Goal: Entertainment & Leisure: Consume media (video, audio)

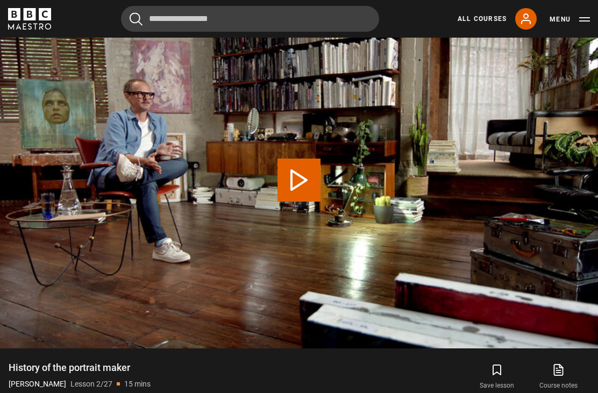
scroll to position [485, 0]
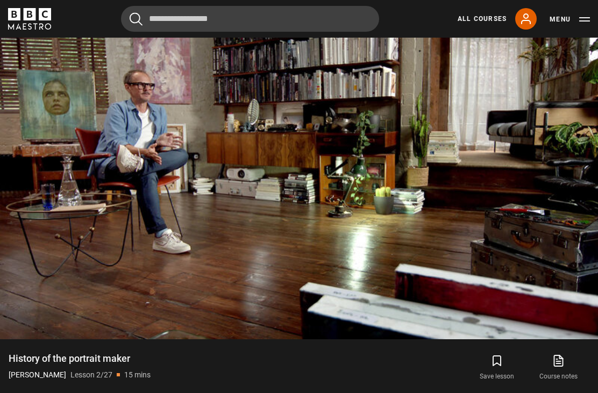
click at [425, 121] on video-js "Video Player is loading. Play Lesson History of the portrait maker 10s Skip Bac…" at bounding box center [299, 171] width 598 height 337
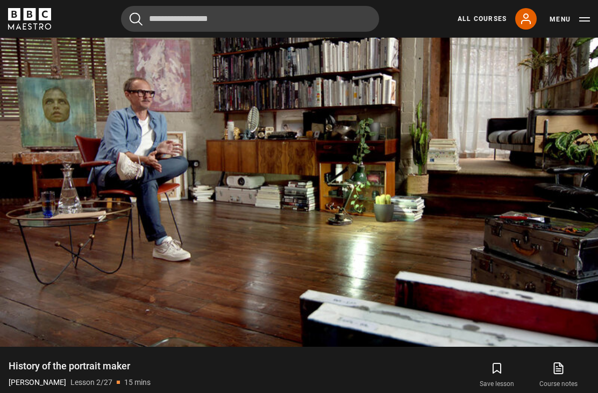
scroll to position [462, 0]
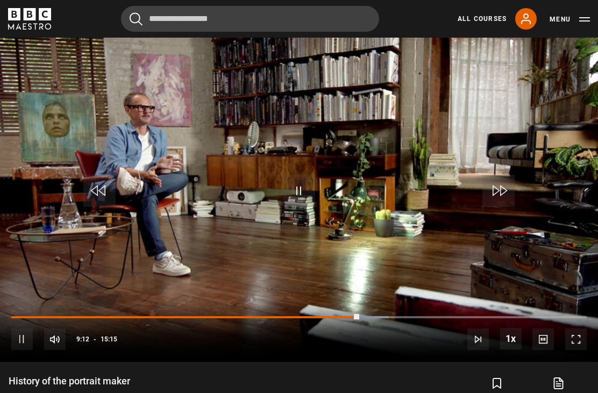
click at [379, 171] on video-js "Video Player is loading. Play Lesson History of the portrait maker 10s Skip Bac…" at bounding box center [299, 193] width 598 height 337
click at [380, 153] on video-js "Video Player is loading. Play Lesson History of the portrait maker 10s Skip Bac…" at bounding box center [299, 193] width 598 height 337
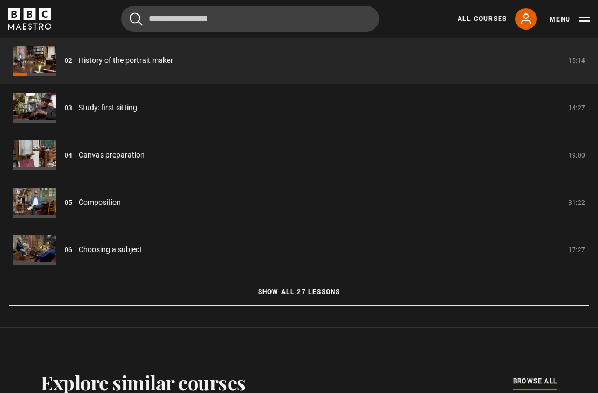
scroll to position [891, 0]
click at [280, 306] on button "Show all 27 lessons" at bounding box center [299, 292] width 581 height 28
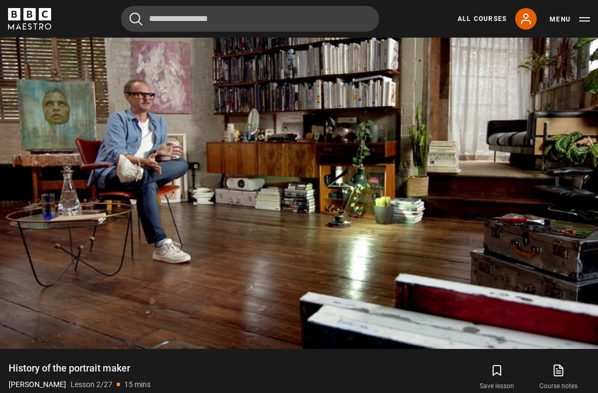
scroll to position [476, 0]
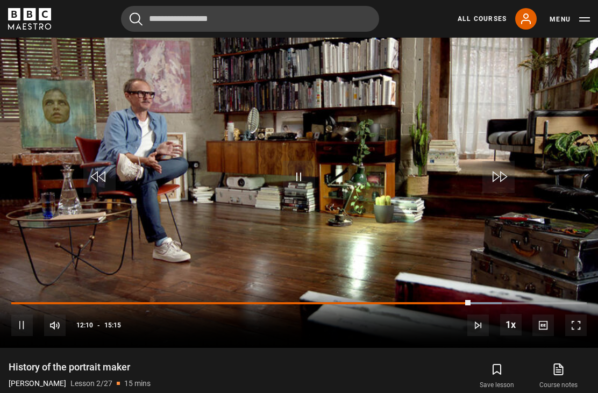
click at [374, 168] on video-js "Video Player is loading. Play Lesson History of the portrait maker 10s Skip Bac…" at bounding box center [299, 179] width 598 height 337
click at [339, 251] on video-js "Video Player is loading. Play Lesson History of the portrait maker 10s Skip Bac…" at bounding box center [299, 179] width 598 height 337
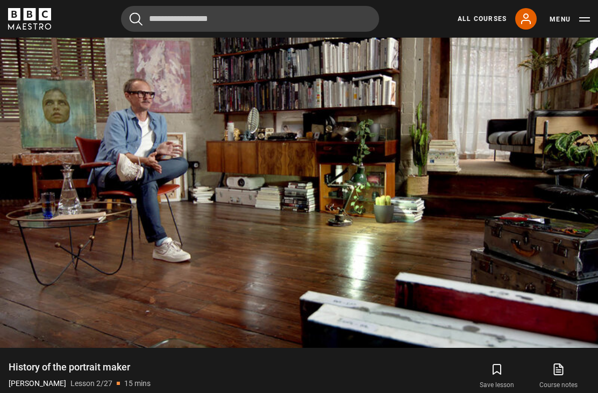
click at [75, 100] on video-js "Video Player is loading. Play Lesson History of the portrait maker 10s Skip Bac…" at bounding box center [299, 179] width 598 height 337
click at [359, 102] on video-js "Video Player is loading. Play Lesson History of the portrait maker 10s Skip Bac…" at bounding box center [299, 179] width 598 height 337
click at [359, 148] on video-js "Video Player is loading. Play Lesson History of the portrait maker 10s Skip Bac…" at bounding box center [299, 179] width 598 height 337
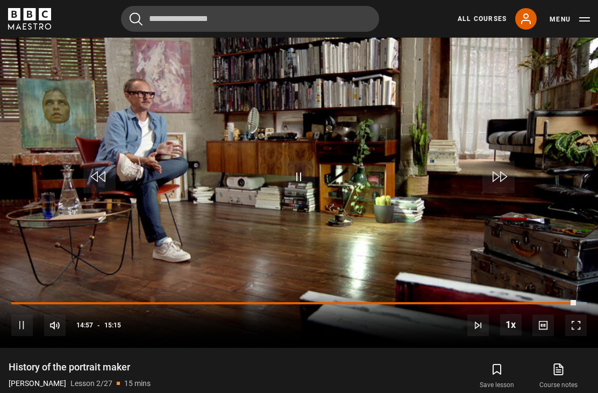
click at [428, 108] on video-js "Video Player is loading. Play Lesson History of the portrait maker 10s Skip Bac…" at bounding box center [299, 179] width 598 height 337
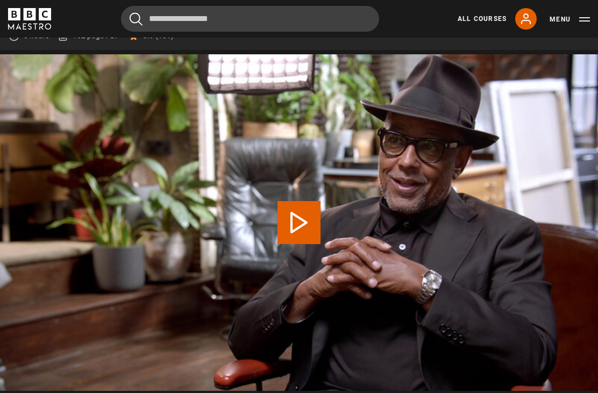
scroll to position [433, 0]
